Goal: Information Seeking & Learning: Check status

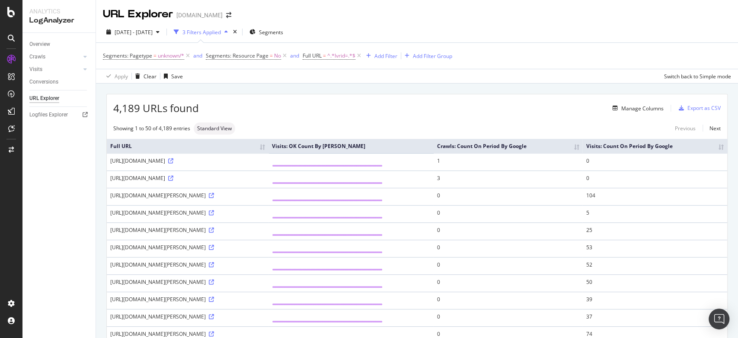
click at [539, 26] on div "2025 Jun. 24th - Sep. 23rd 3 Filters Applied Segments" at bounding box center [417, 33] width 642 height 17
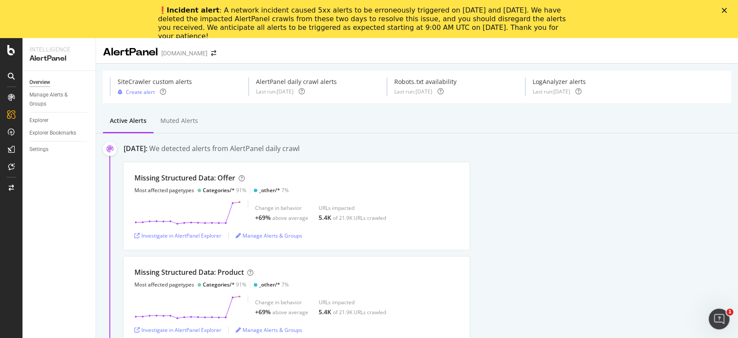
click at [600, 179] on div "Missing Structured Data: Offer Most affected pagetypes Categories/* 91% _other/…" at bounding box center [431, 205] width 615 height 87
